Goal: Transaction & Acquisition: Download file/media

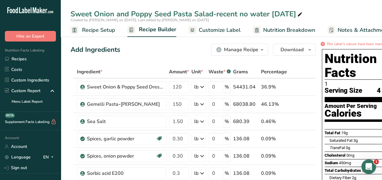
scroll to position [0, 9]
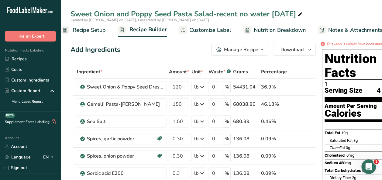
click at [212, 32] on span "Customize Label" at bounding box center [210, 30] width 42 height 8
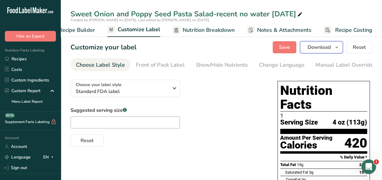
click at [337, 48] on icon "button" at bounding box center [336, 48] width 5 height 8
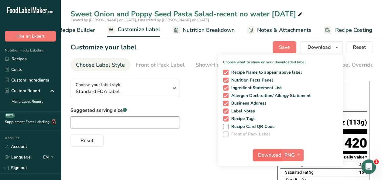
click at [274, 152] on span "Download" at bounding box center [269, 155] width 23 height 7
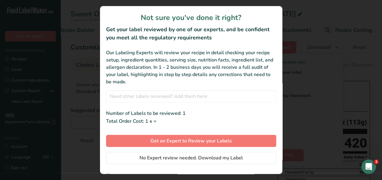
scroll to position [0, 76]
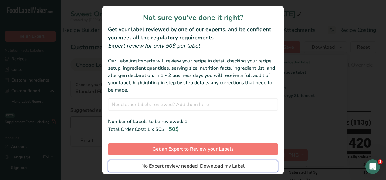
click at [190, 167] on span "No Expert review needed. Download my Label" at bounding box center [193, 166] width 103 height 7
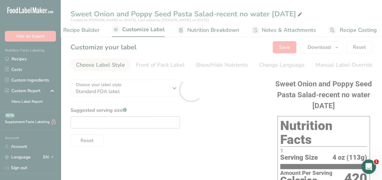
scroll to position [0, 0]
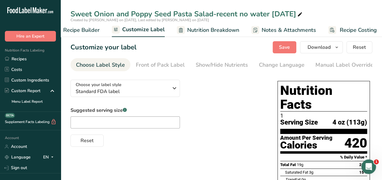
click at [215, 103] on div "Choose your label style Standard FDA label USA (FDA) Standard FDA label Tabular…" at bounding box center [167, 111] width 195 height 72
click at [338, 47] on icon "button" at bounding box center [336, 48] width 5 height 8
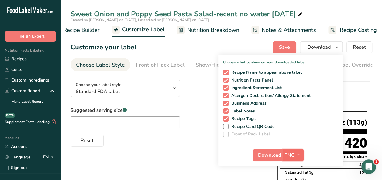
click at [301, 154] on span "button" at bounding box center [298, 155] width 7 height 7
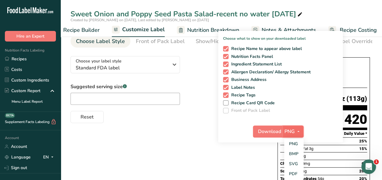
scroll to position [61, 0]
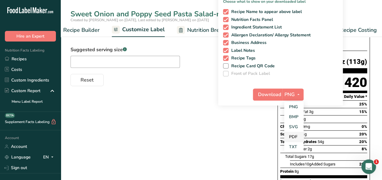
click at [291, 136] on link "PDF" at bounding box center [293, 137] width 19 height 10
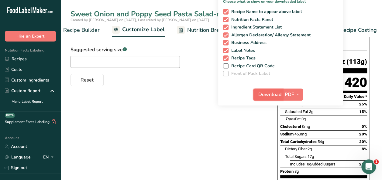
click at [266, 92] on span "Download" at bounding box center [269, 94] width 23 height 7
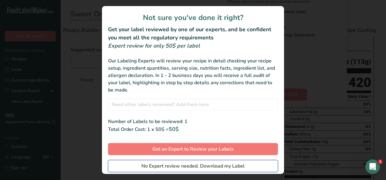
click at [176, 165] on span "No Expert review needed. Download my Label" at bounding box center [193, 166] width 103 height 7
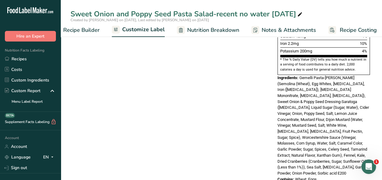
scroll to position [215, 0]
